Goal: Task Accomplishment & Management: Use online tool/utility

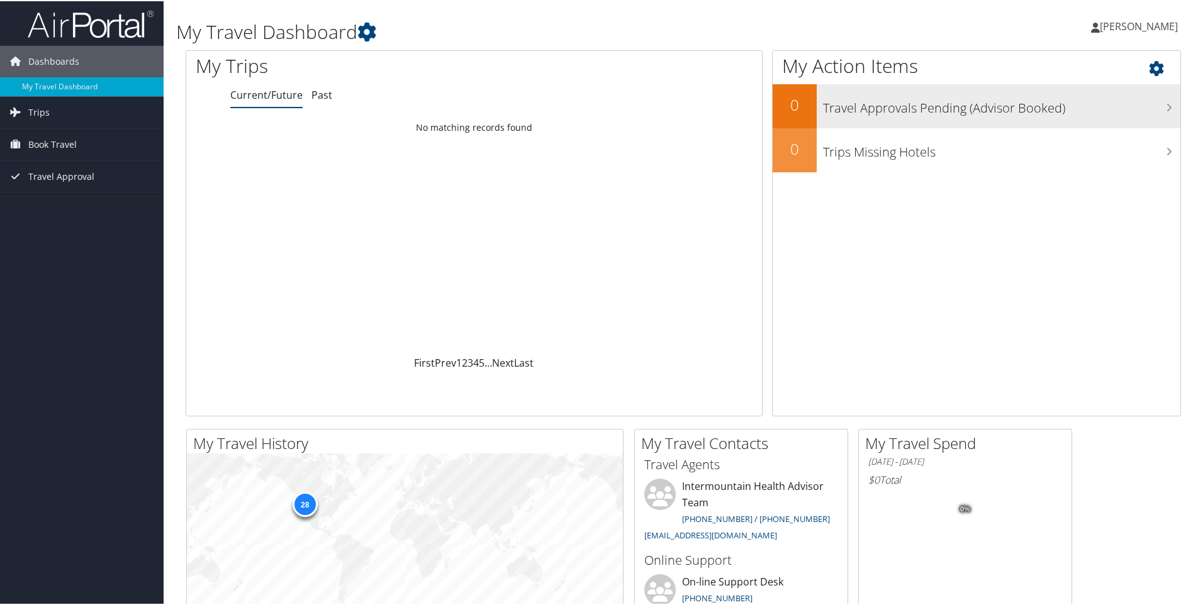
click at [933, 100] on h3 "Travel Approvals Pending (Advisor Booked)" at bounding box center [1001, 104] width 357 height 24
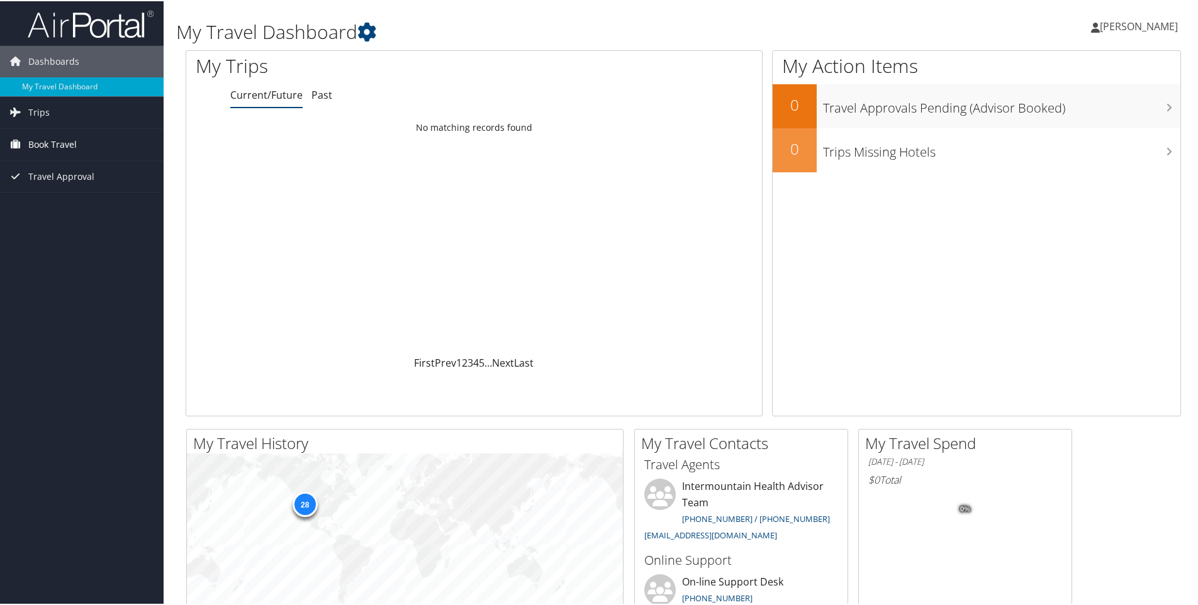
click at [67, 138] on span "Book Travel" at bounding box center [52, 143] width 48 height 31
click at [106, 205] on link "Book/Manage Online Trips" at bounding box center [82, 206] width 164 height 19
